Goal: Task Accomplishment & Management: Use online tool/utility

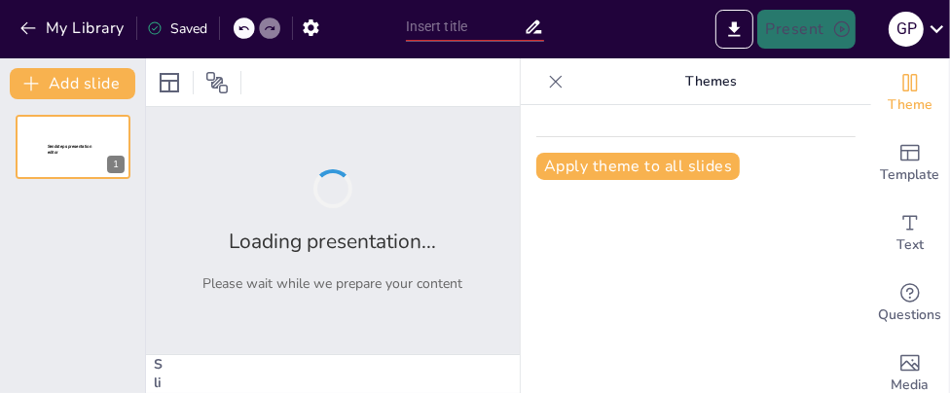
type input "Imported Presentación viejita.pptx"
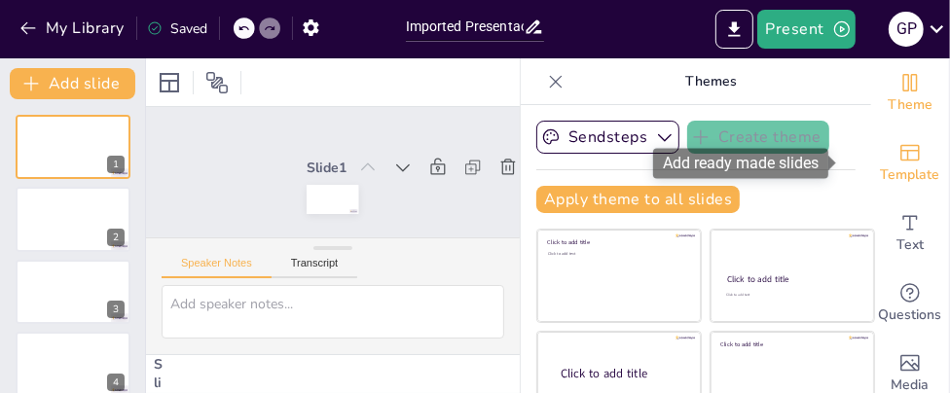
click at [898, 163] on icon "Add ready made slides" at bounding box center [909, 152] width 23 height 23
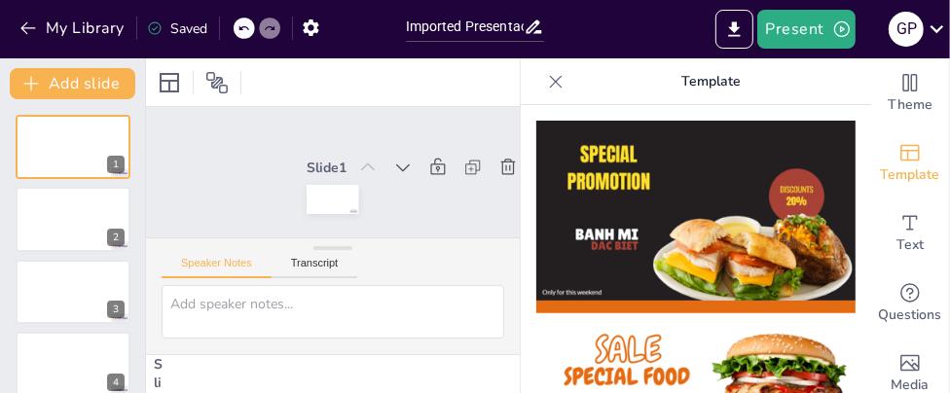
click at [664, 204] on img at bounding box center [695, 211] width 319 height 180
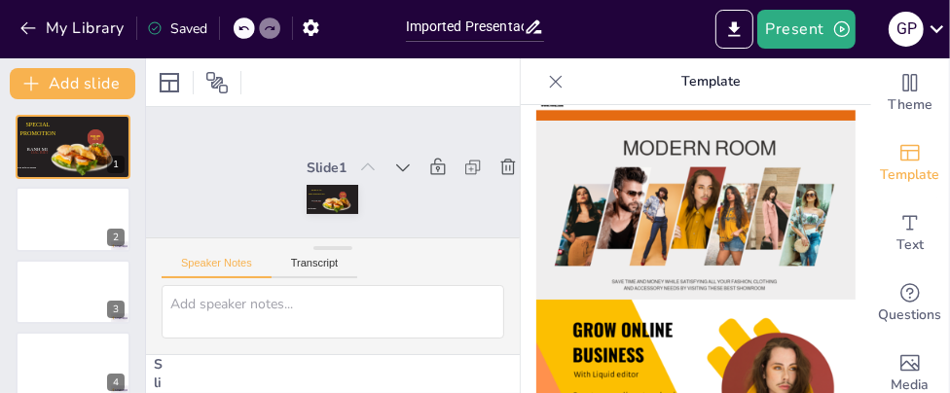
scroll to position [389, 0]
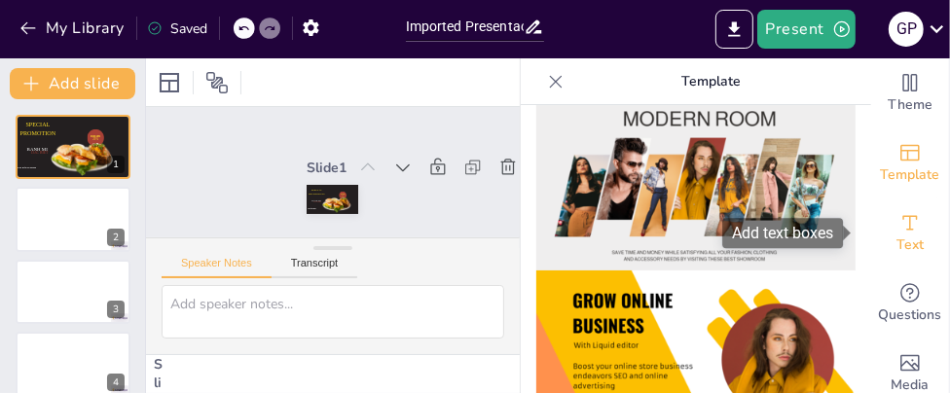
click at [896, 242] on span "Text" at bounding box center [909, 245] width 27 height 21
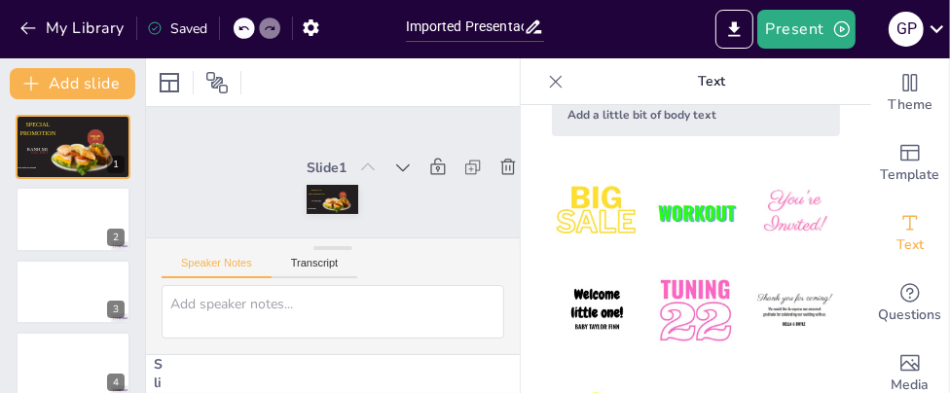
scroll to position [195, 0]
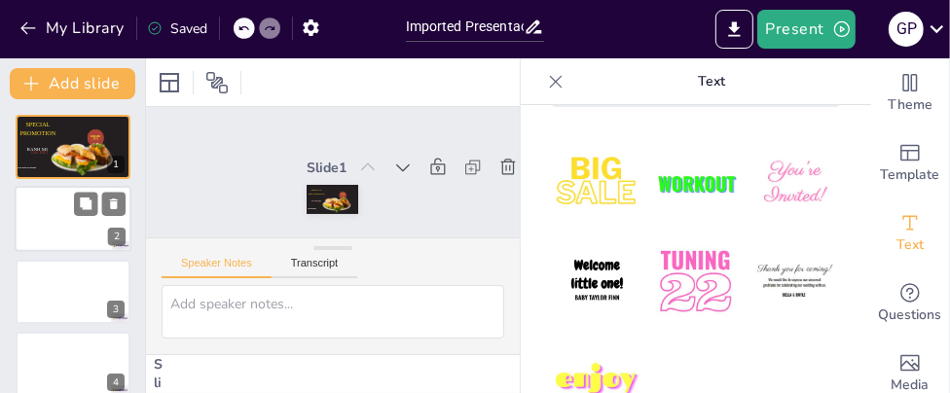
click at [64, 236] on div at bounding box center [73, 220] width 117 height 66
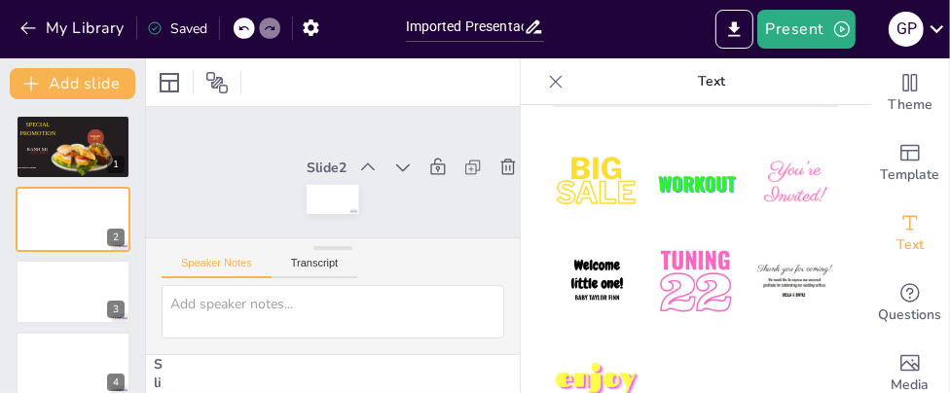
click at [664, 281] on img at bounding box center [695, 282] width 91 height 91
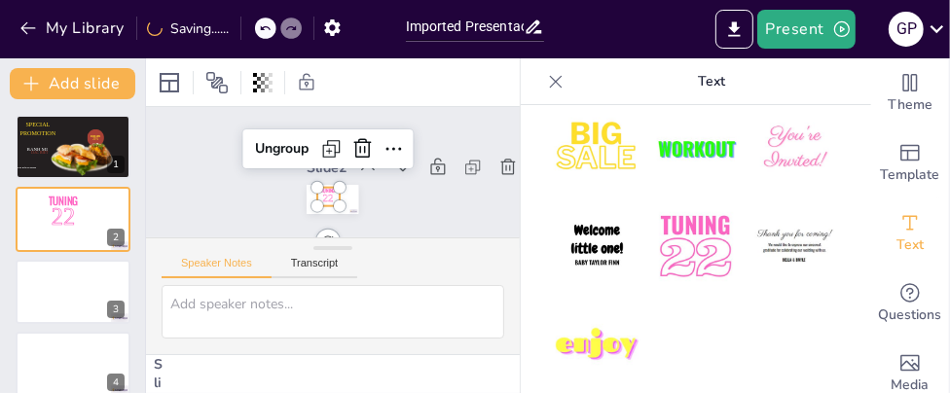
scroll to position [249, 0]
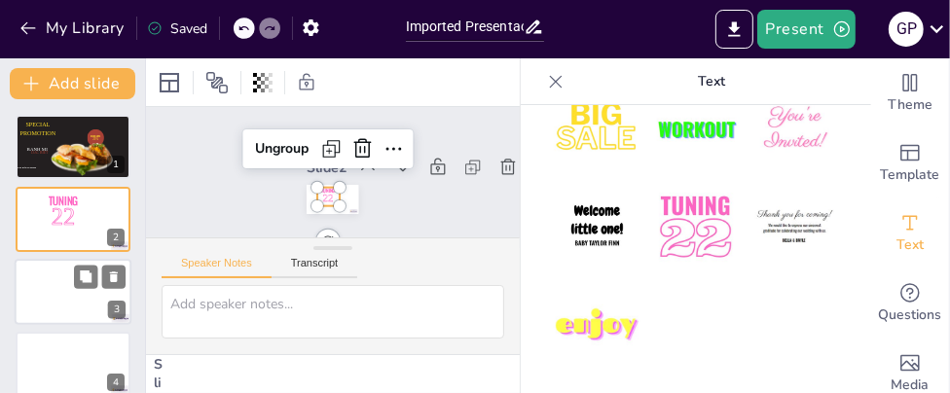
click at [69, 287] on div at bounding box center [73, 292] width 117 height 66
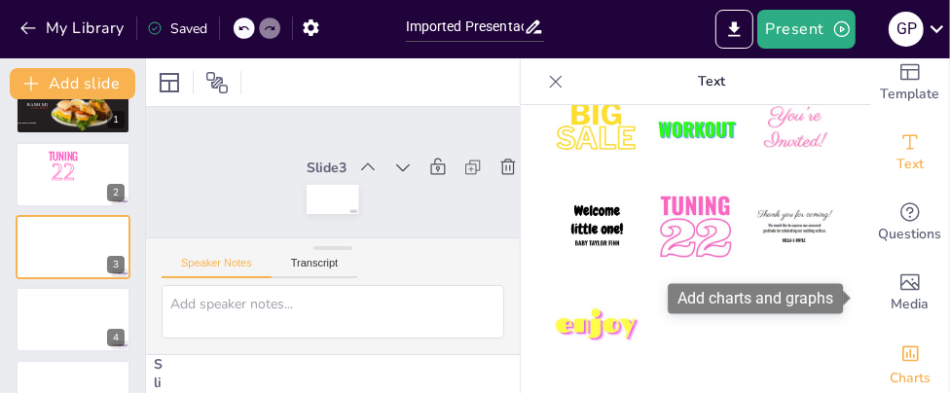
scroll to position [170, 0]
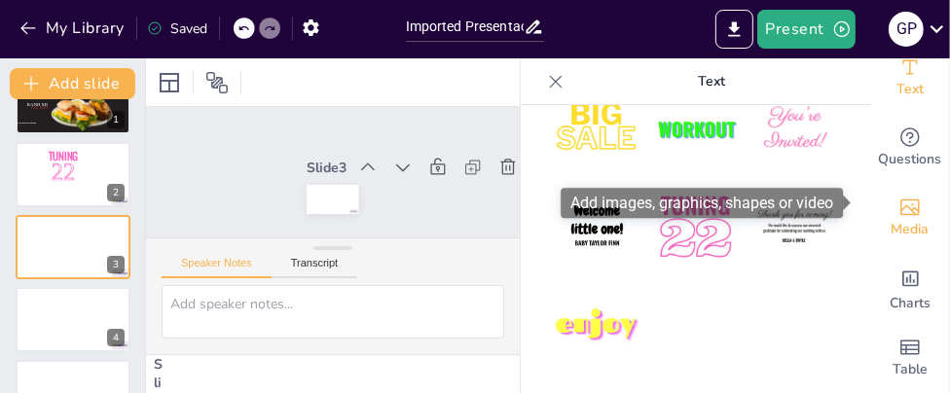
click at [895, 219] on span "Media" at bounding box center [911, 229] width 38 height 21
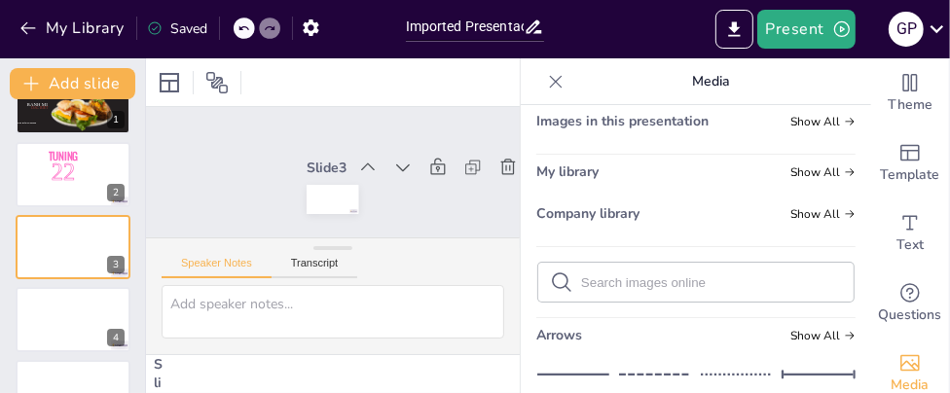
scroll to position [0, 0]
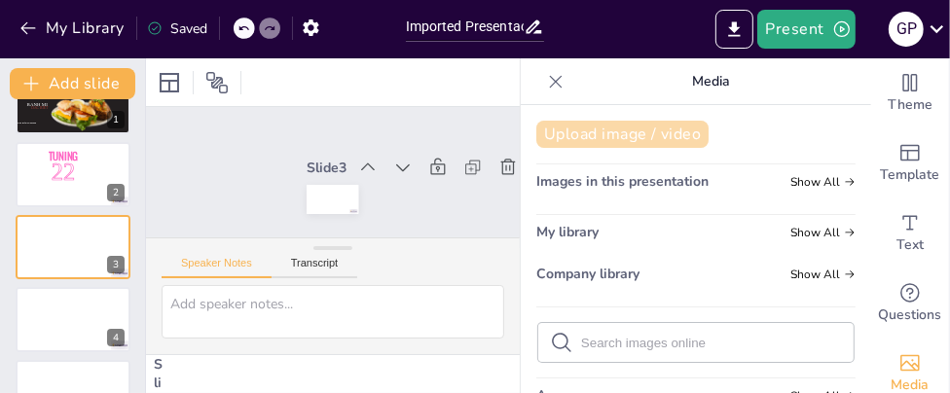
click at [637, 140] on button "Upload image / video" at bounding box center [622, 134] width 172 height 27
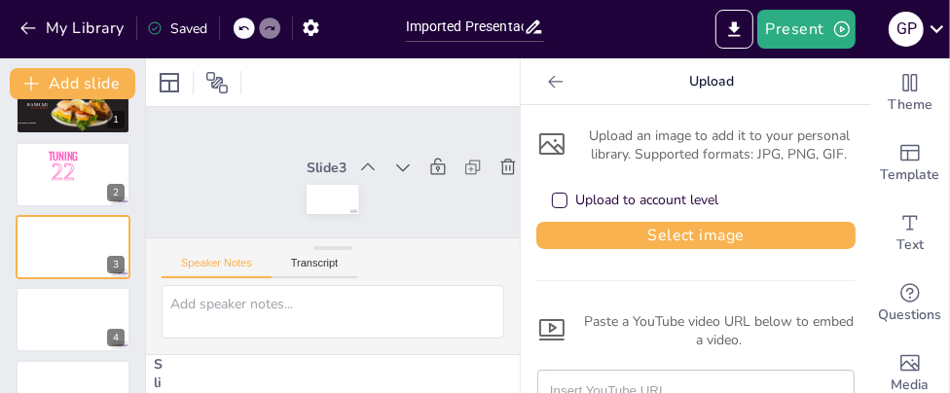
click at [555, 201] on div "Upload to account level" at bounding box center [560, 201] width 10 height 10
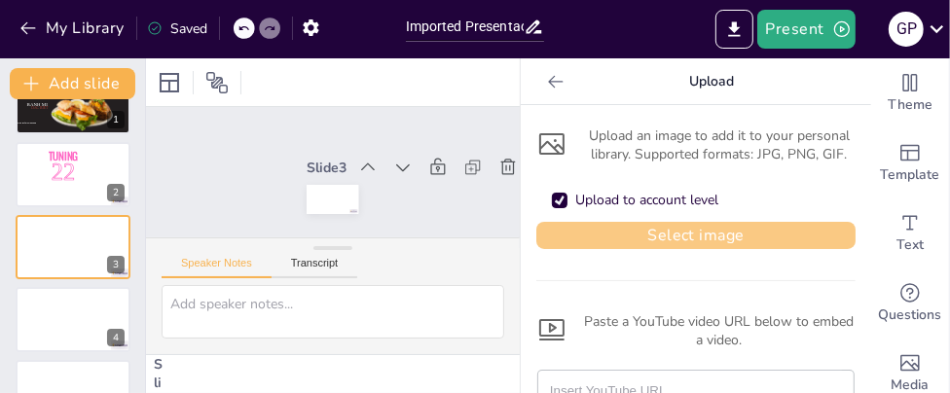
scroll to position [74, 0]
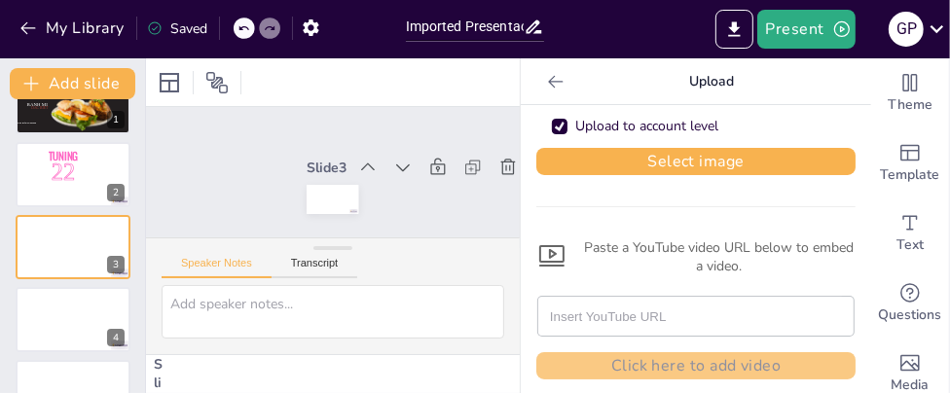
click at [618, 312] on input "text" at bounding box center [696, 316] width 292 height 39
paste input "https://www.youtube.com/watch?v=OOO4ROO_sPM&list=RDEM6rWg-DX_GCczcQNWzR0S5Q&sta…"
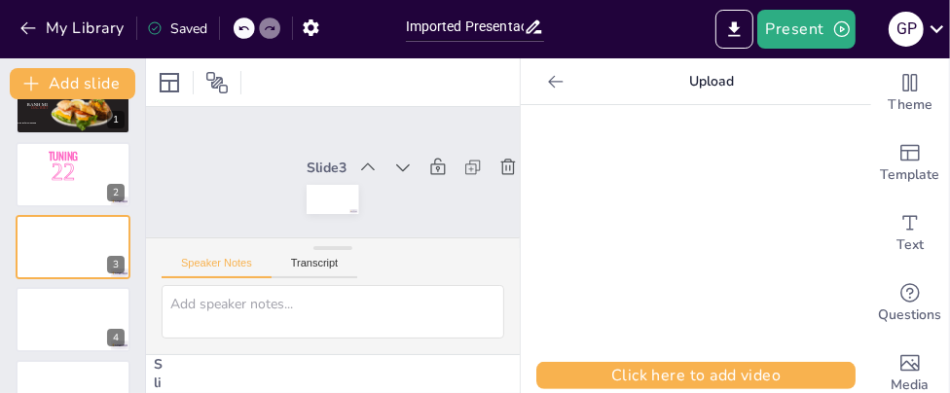
scroll to position [395, 0]
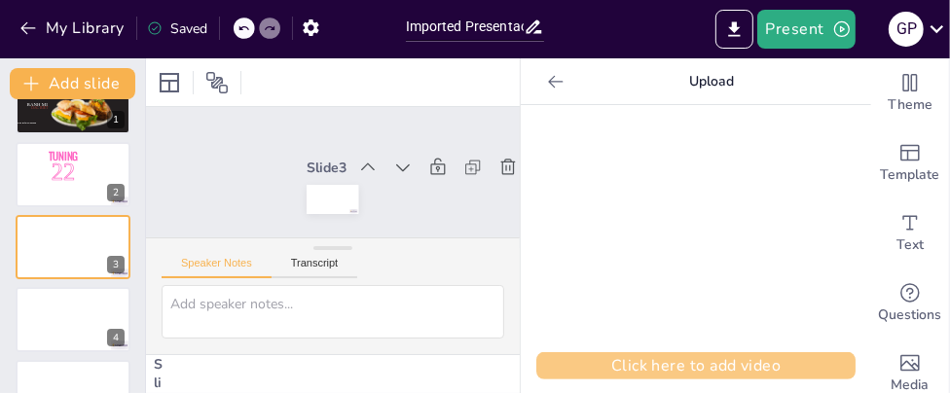
type input "https://www.youtube.com/watch?v=OOO4ROO_sPM&list=RDEM6rWg-DX_GCczcQNWzR0S5Q&sta…"
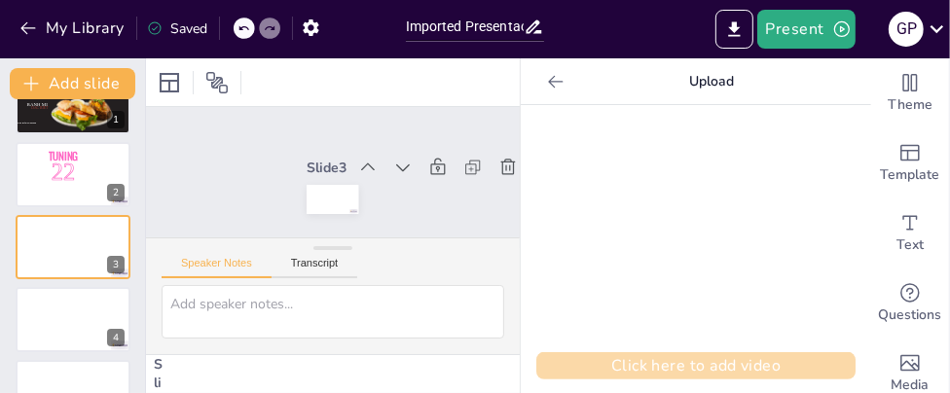
scroll to position [0, 0]
click at [682, 363] on button "Click here to add video" at bounding box center [695, 365] width 319 height 27
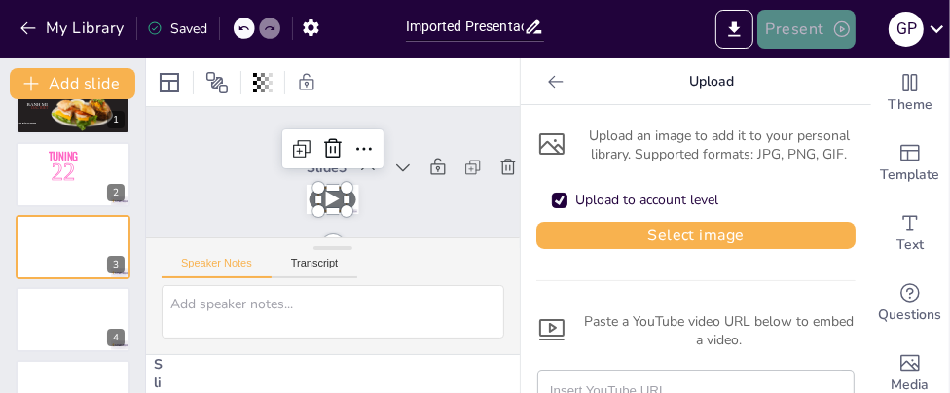
click at [788, 30] on button "Present" at bounding box center [805, 29] width 97 height 39
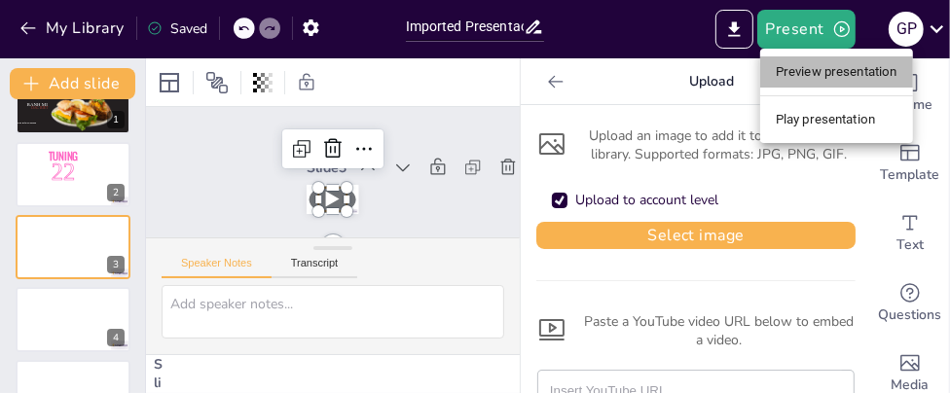
click at [793, 77] on li "Preview presentation" at bounding box center [836, 71] width 153 height 31
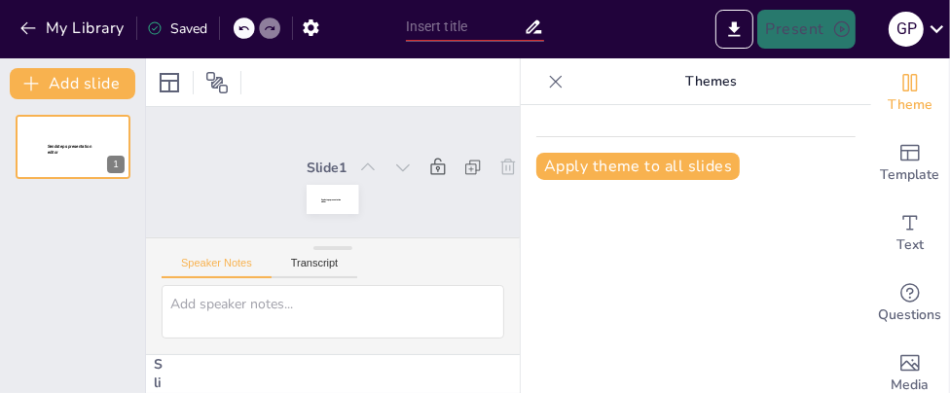
type input "Imported Presentación viejita.pptx"
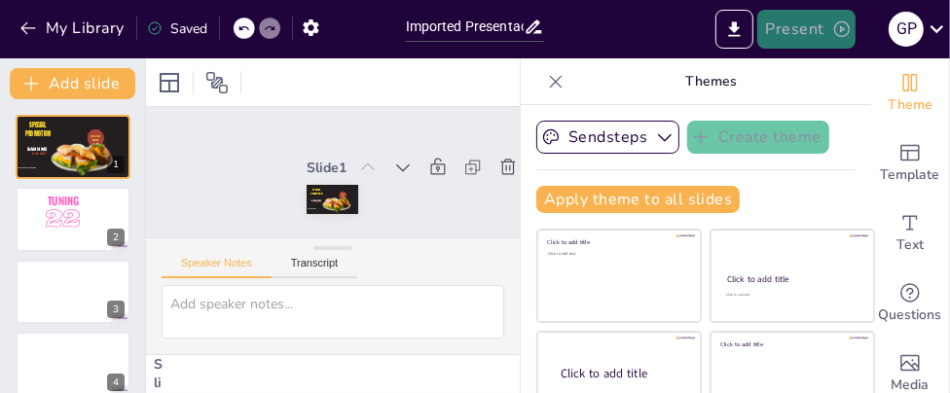
click at [826, 23] on button "Present" at bounding box center [805, 29] width 97 height 39
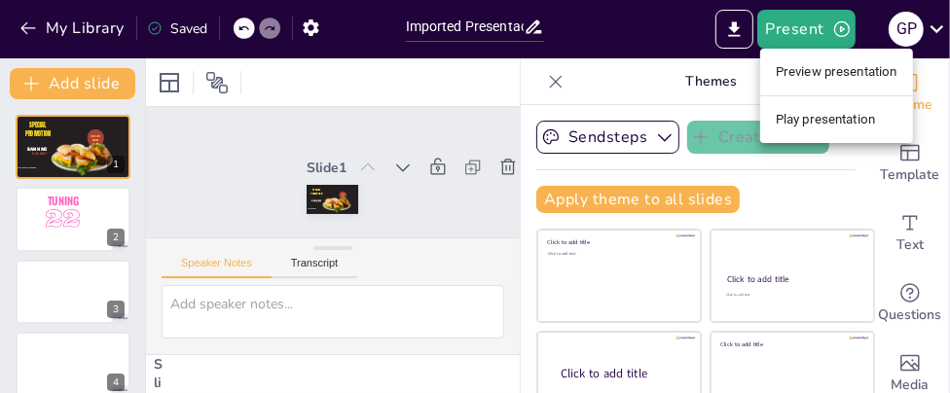
click at [784, 131] on li "Play presentation" at bounding box center [836, 119] width 153 height 31
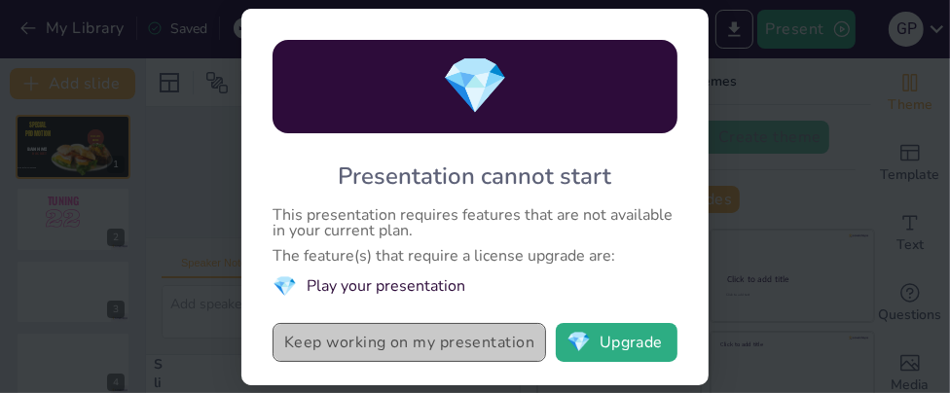
click at [423, 346] on button "Keep working on my presentation" at bounding box center [410, 342] width 274 height 39
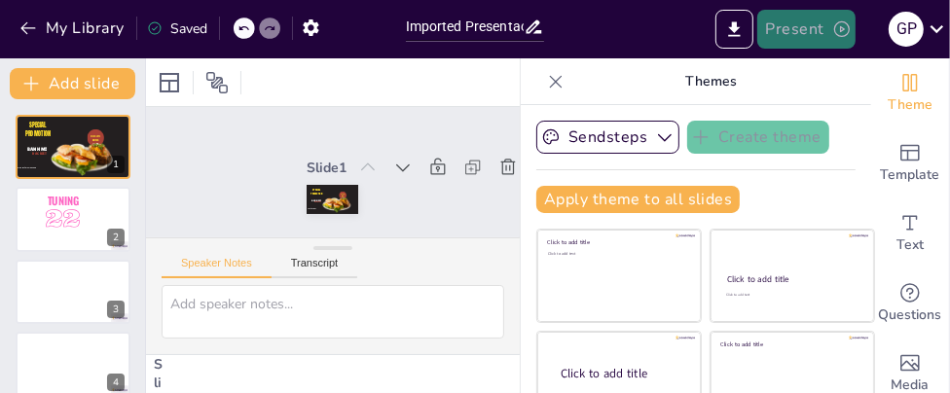
click at [833, 30] on icon "button" at bounding box center [841, 28] width 19 height 19
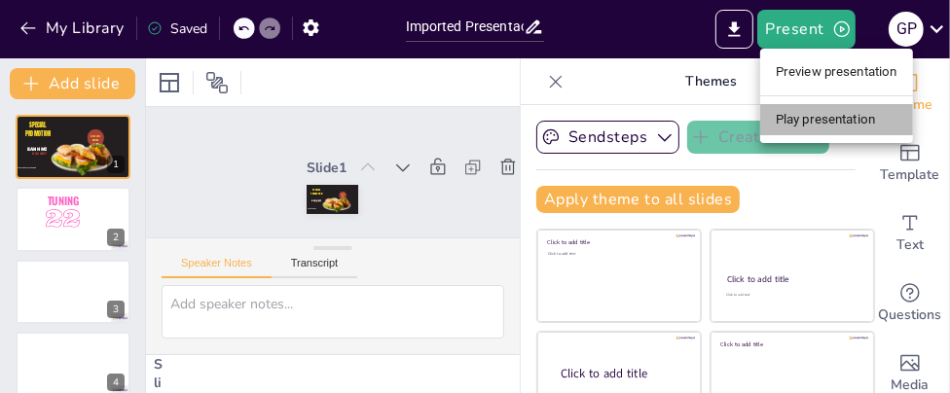
click at [843, 119] on li "Play presentation" at bounding box center [836, 119] width 153 height 31
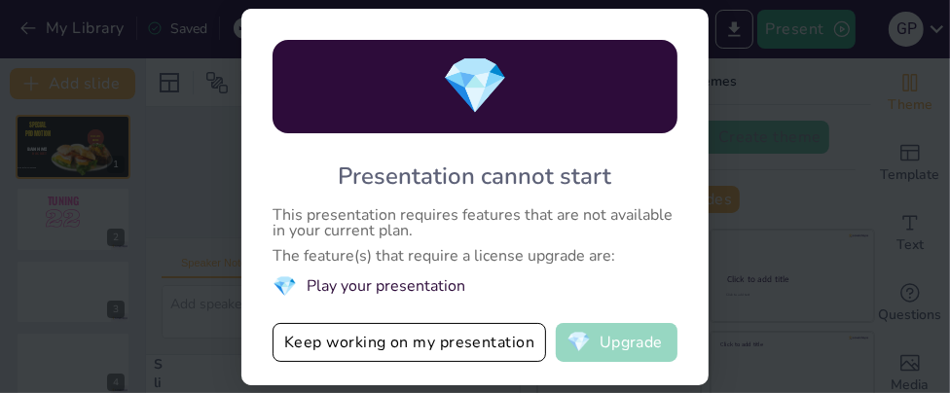
click at [622, 349] on button "💎 Upgrade" at bounding box center [617, 342] width 122 height 39
